Goal: Check status: Check status

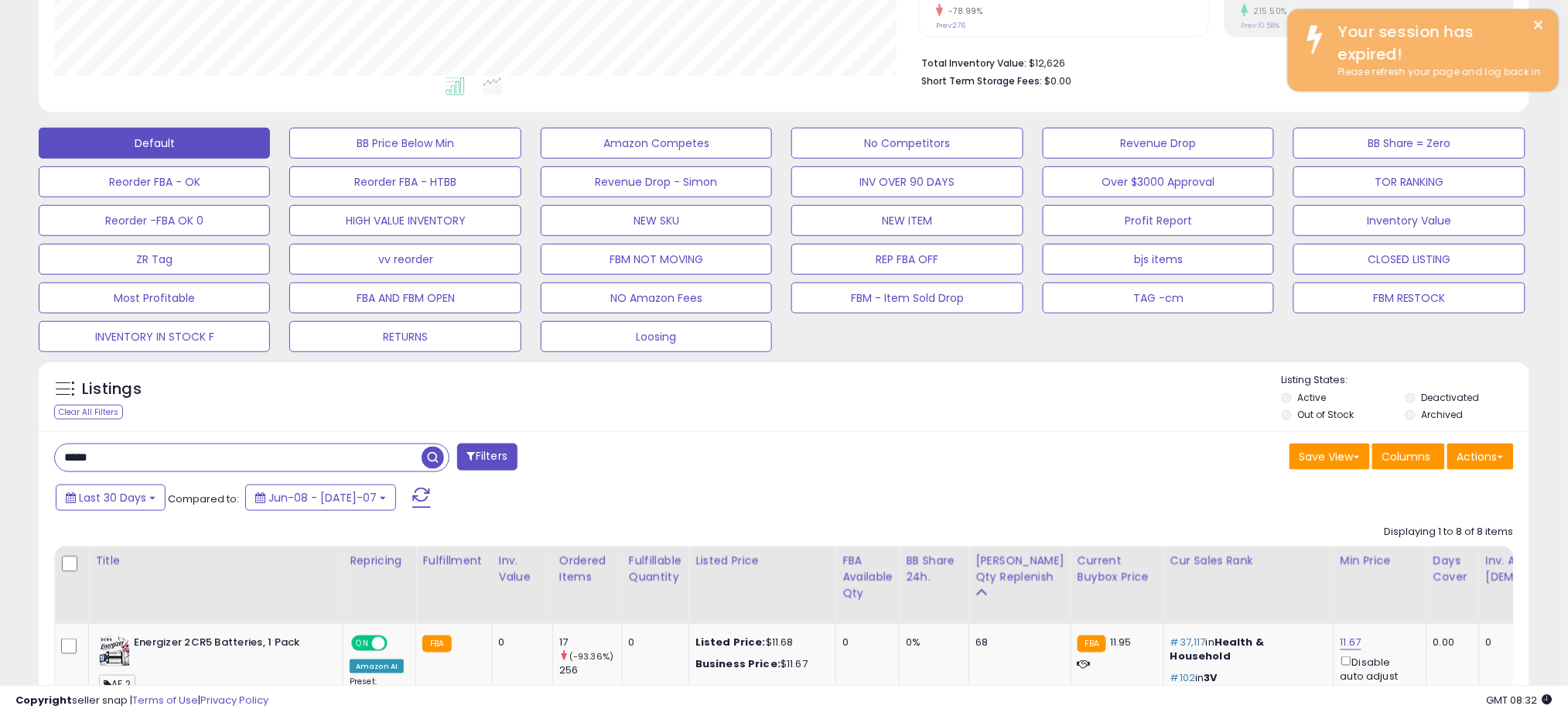
scroll to position [317, 865]
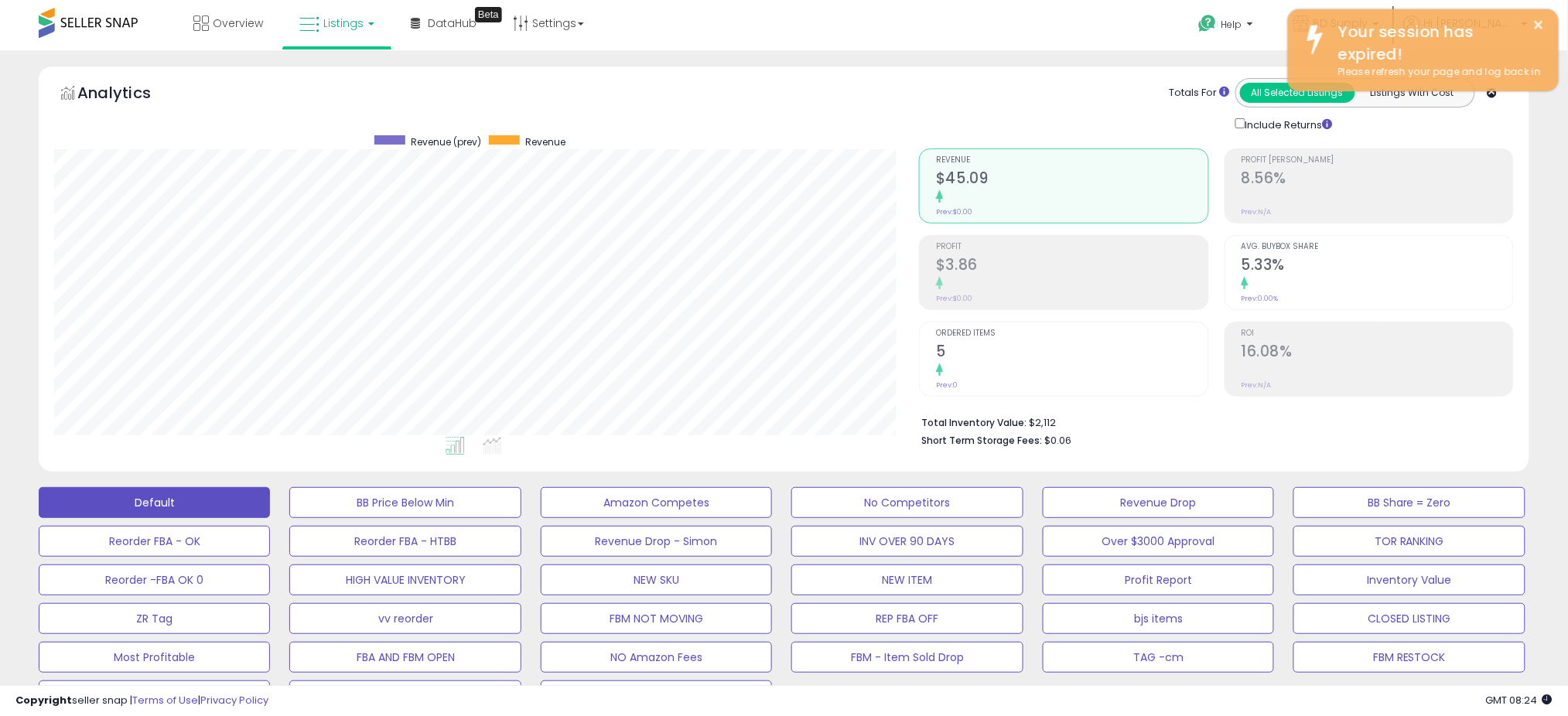
scroll to position [317, 865]
